Goal: Task Accomplishment & Management: Manage account settings

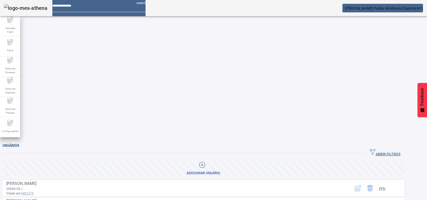
click at [375, 147] on span "button" at bounding box center [385, 153] width 39 height 12
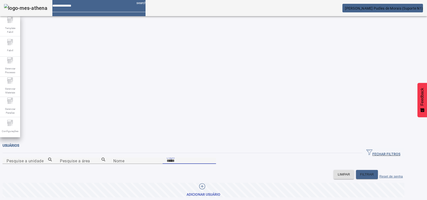
click at [212, 157] on input "Login" at bounding box center [189, 160] width 45 height 6
type input "*****"
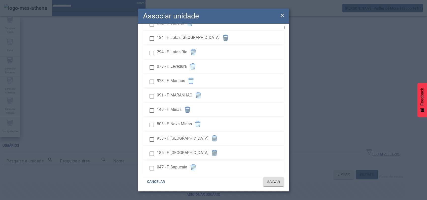
scroll to position [808, 0]
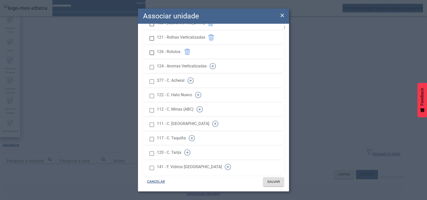
click at [216, 69] on icon "button" at bounding box center [213, 66] width 6 height 6
click at [271, 179] on span "SALVAR" at bounding box center [273, 181] width 13 height 5
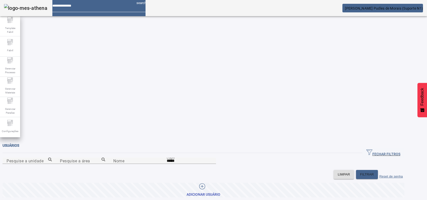
click at [377, 9] on span "[PERSON_NAME] Pudles de Morais (Suporte N1)" at bounding box center [384, 8] width 78 height 4
